Goal: Task Accomplishment & Management: Use online tool/utility

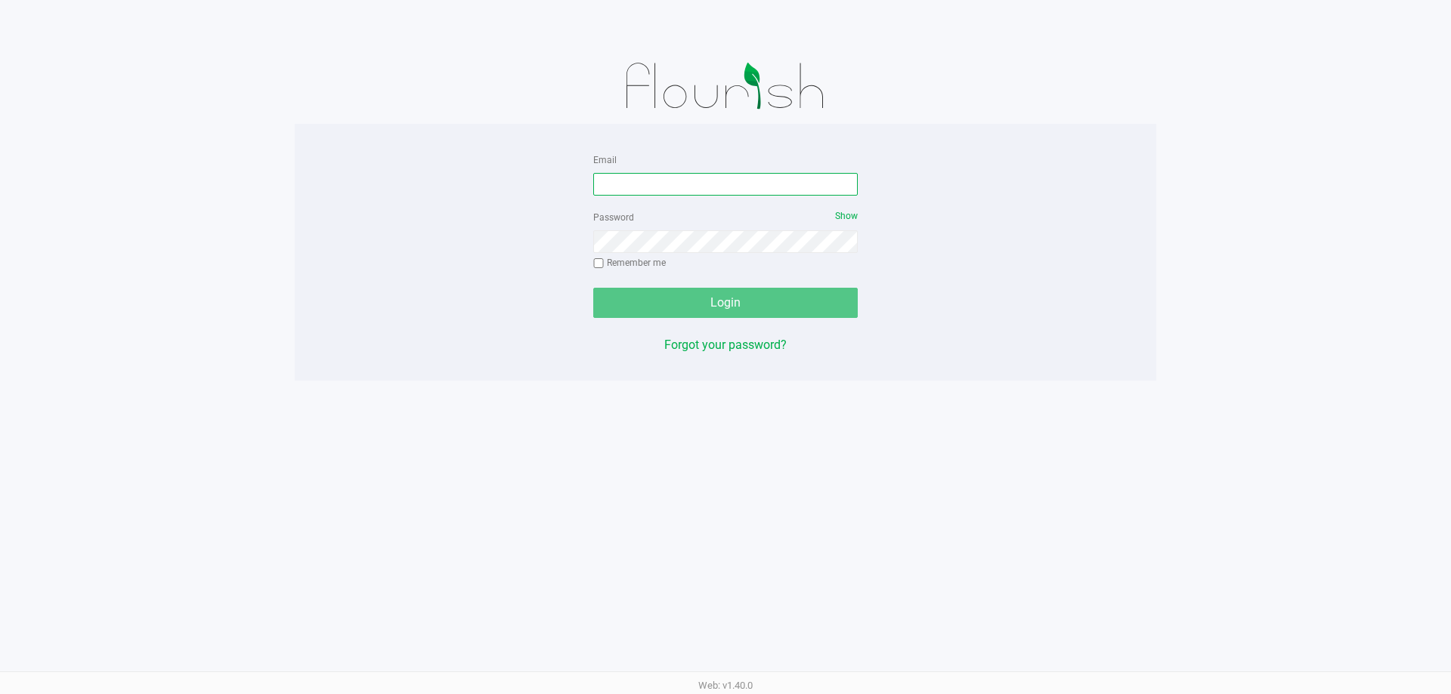
click at [689, 191] on input "Email" at bounding box center [725, 184] width 264 height 23
type input "[EMAIL_ADDRESS][DOMAIN_NAME]"
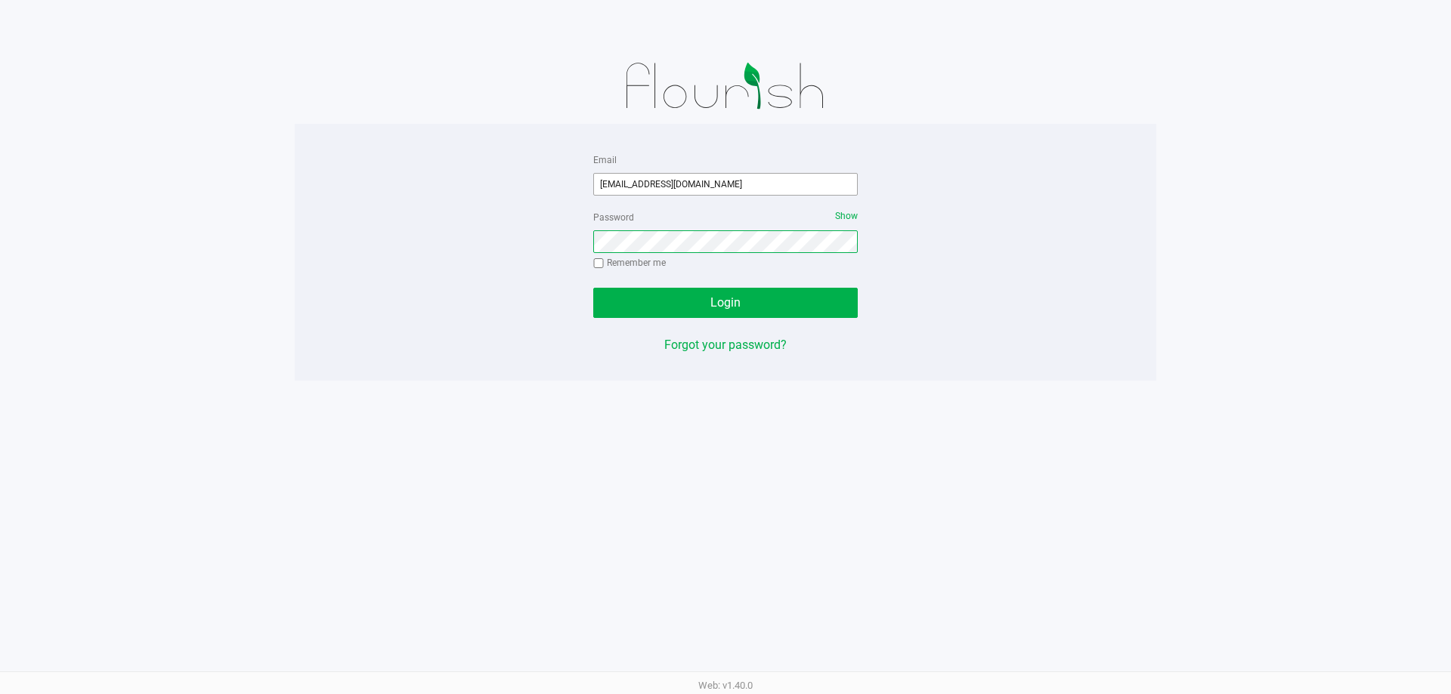
click at [593, 288] on button "Login" at bounding box center [725, 303] width 264 height 30
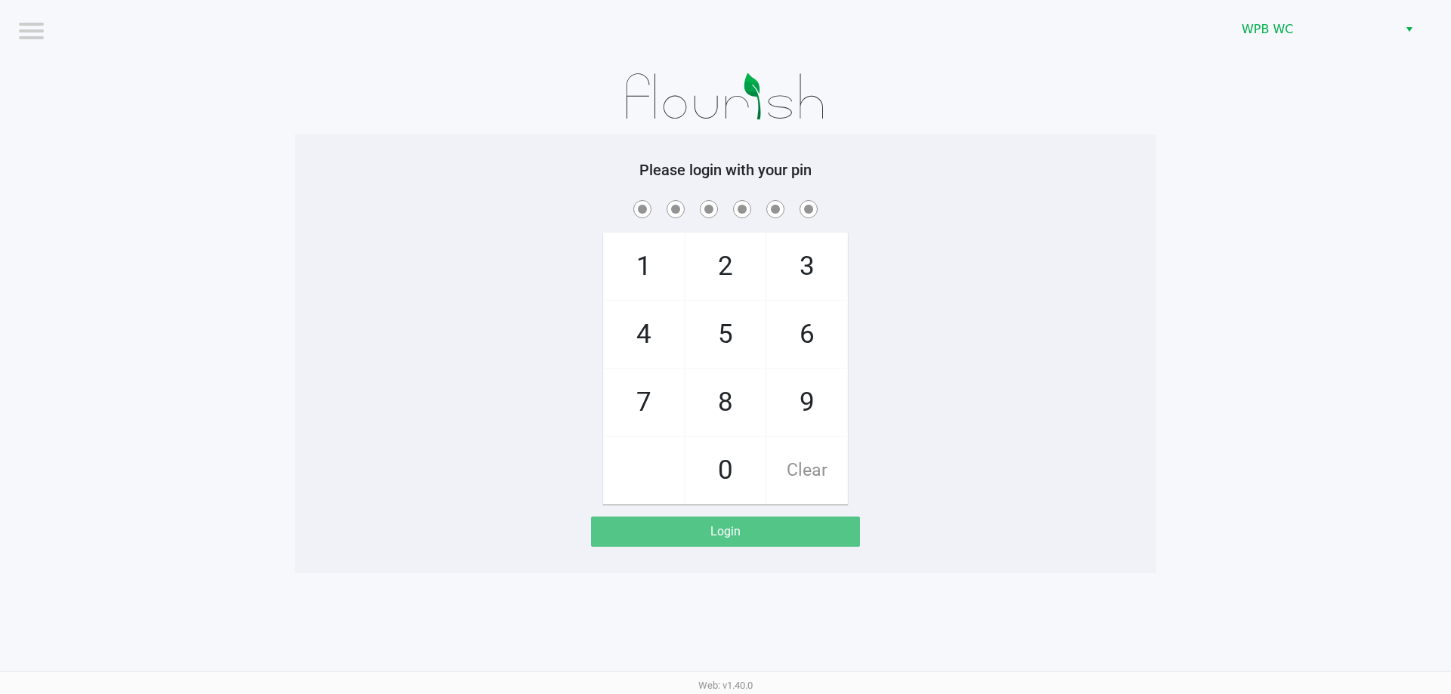
click at [1266, 180] on app-pos-login-wrapper "Logout WPB WC Please login with your pin 1 4 7 2 5 8 0 3 6 9 Clear Login" at bounding box center [725, 286] width 1451 height 573
checkbox input "true"
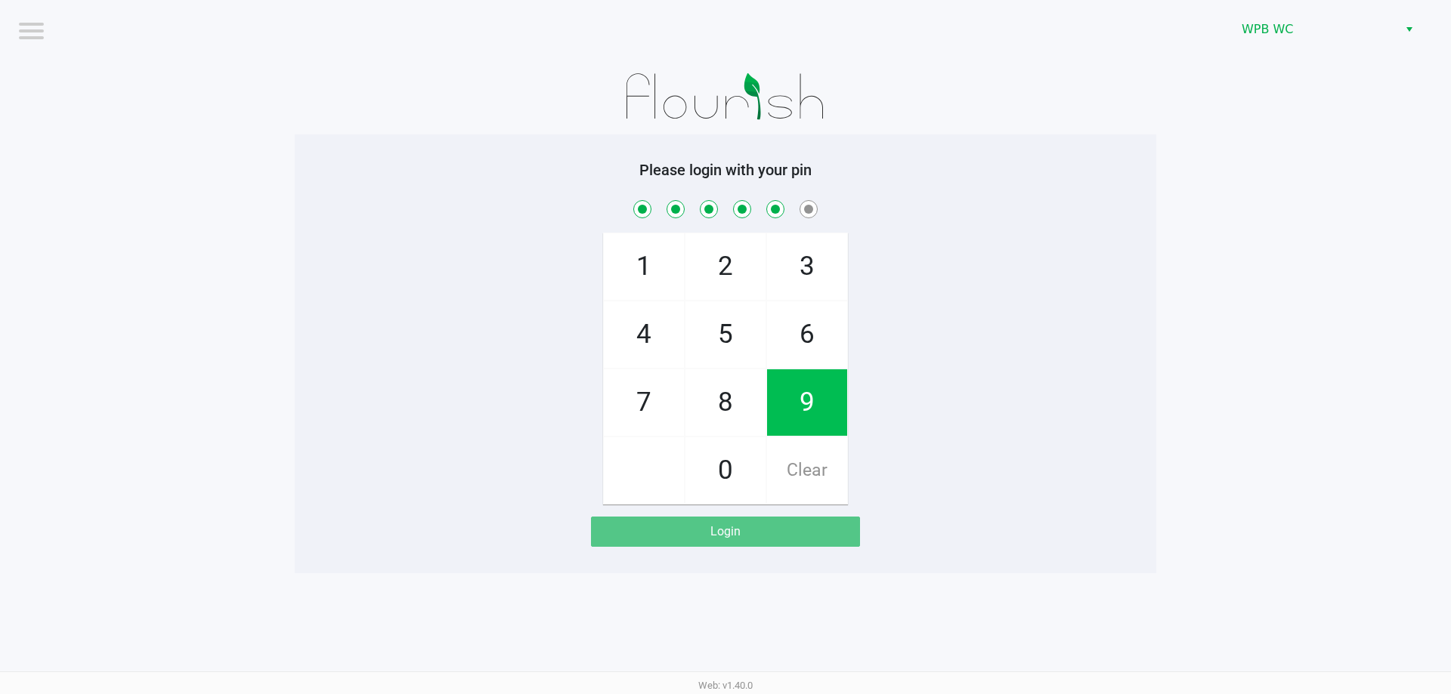
checkbox input "true"
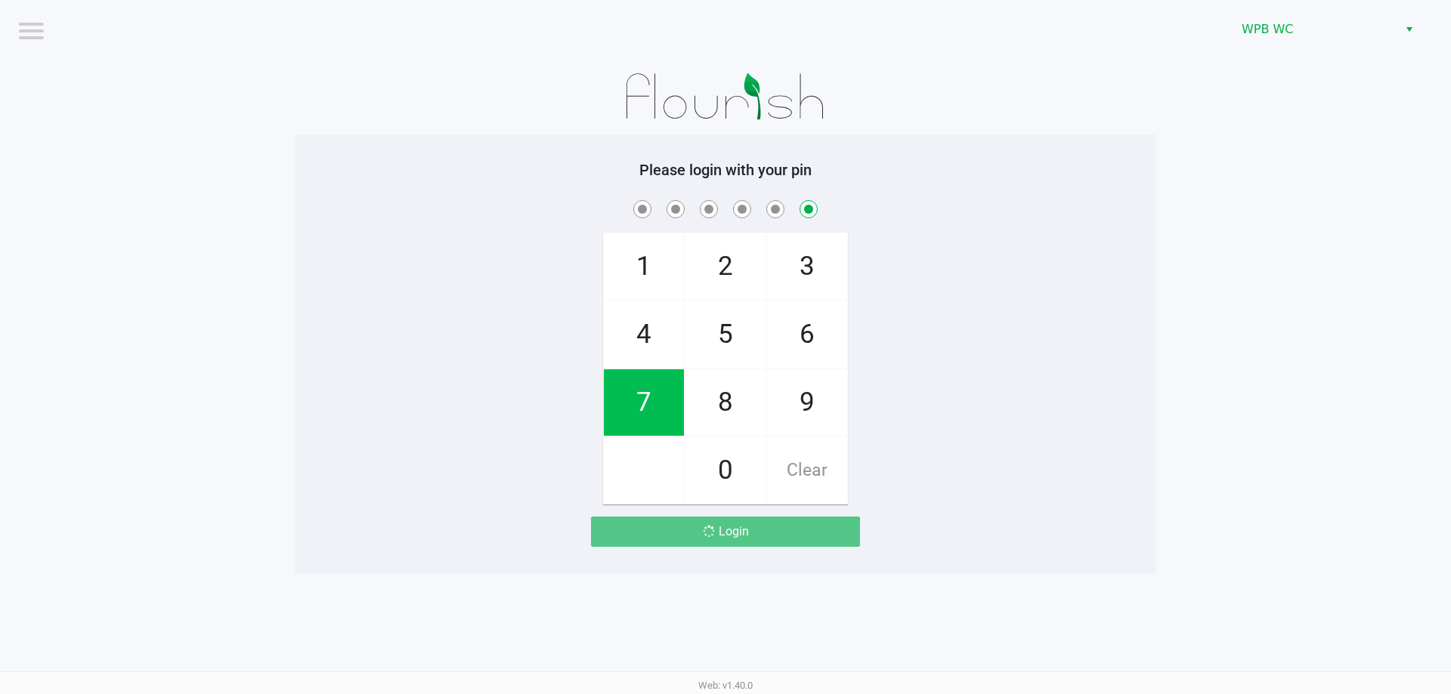
checkbox input "false"
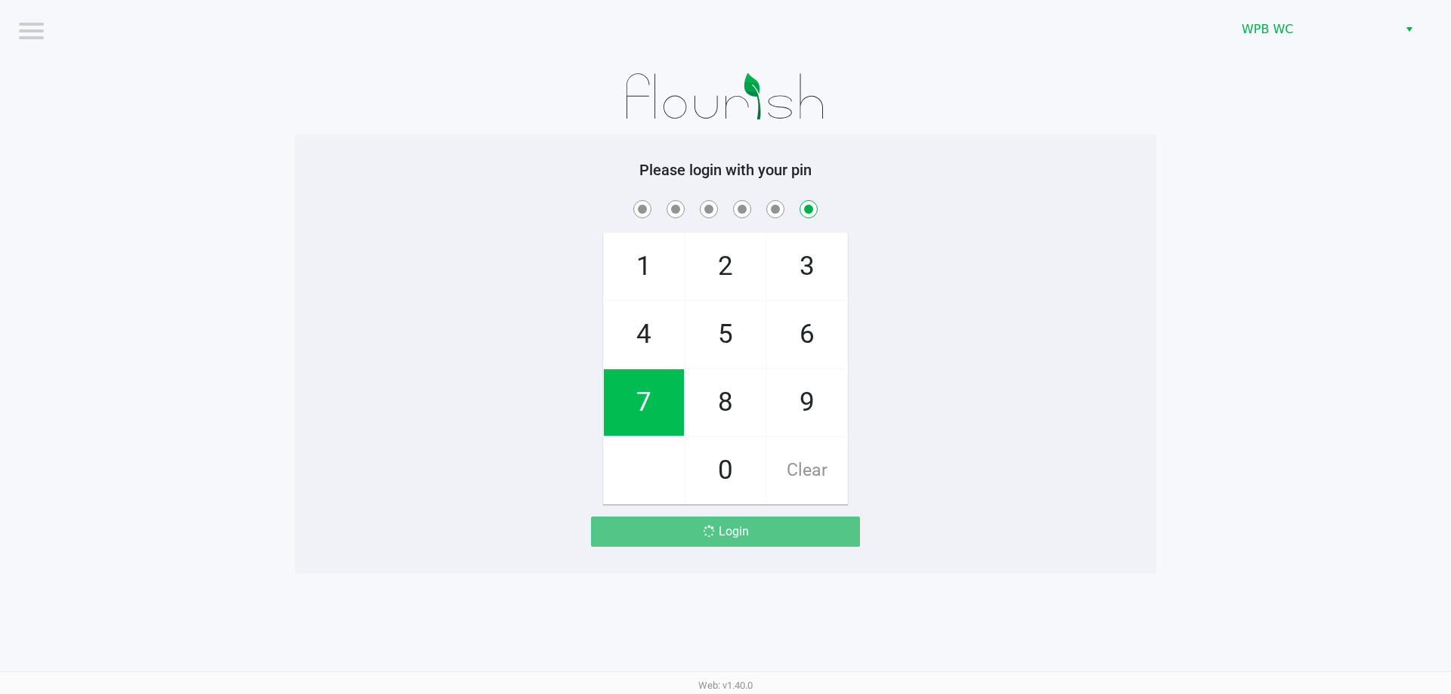
checkbox input "false"
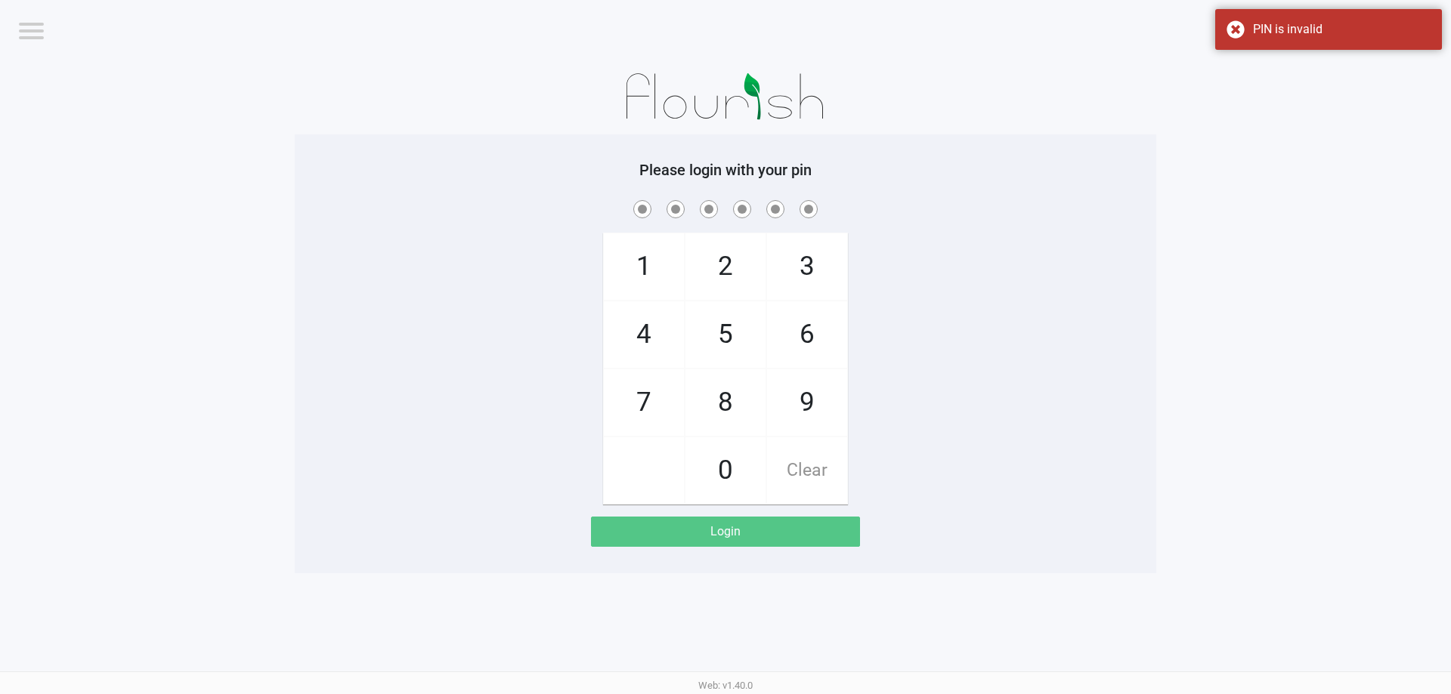
drag, startPoint x: 1334, startPoint y: 304, endPoint x: 1334, endPoint y: 284, distance: 20.4
click at [1334, 295] on app-pos-login-wrapper "Logout WPB WC Please login with your pin 1 4 7 2 5 8 0 3 6 9 Clear Login" at bounding box center [725, 286] width 1451 height 573
checkbox input "true"
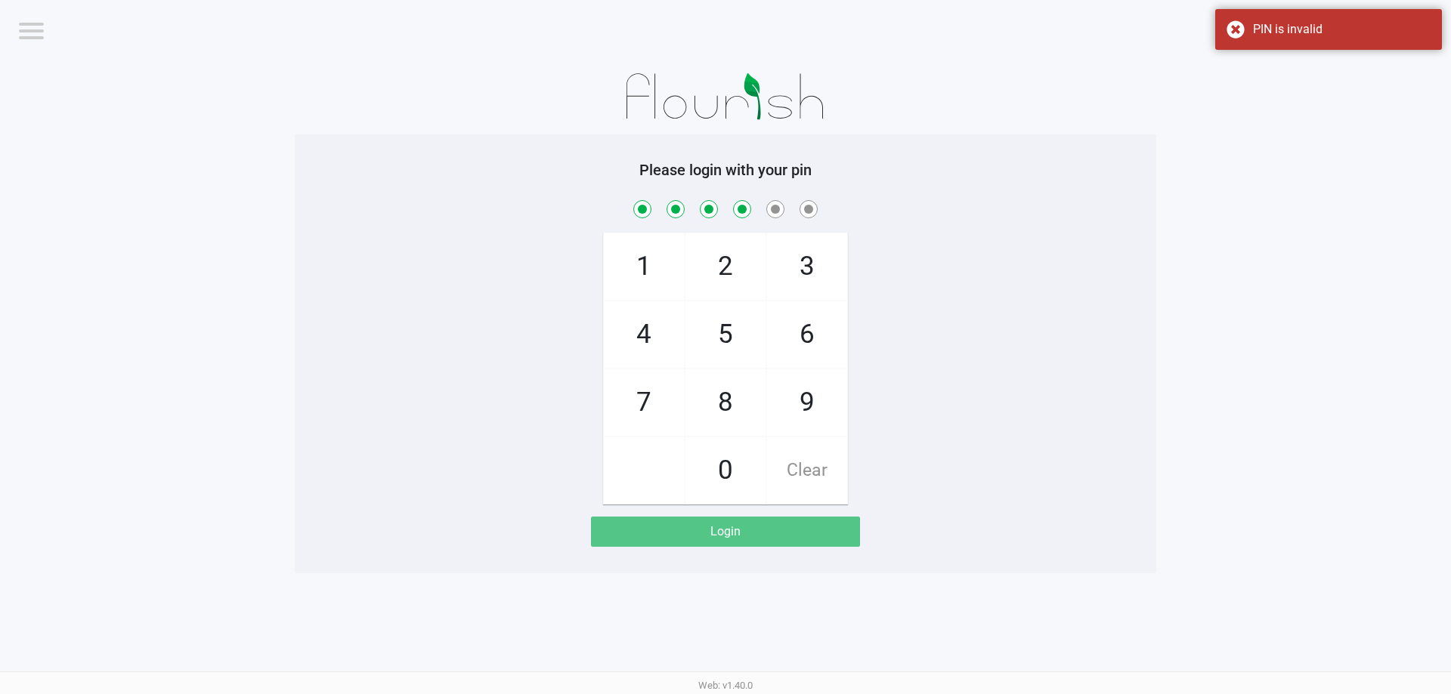
checkbox input "true"
